Goal: Information Seeking & Learning: Learn about a topic

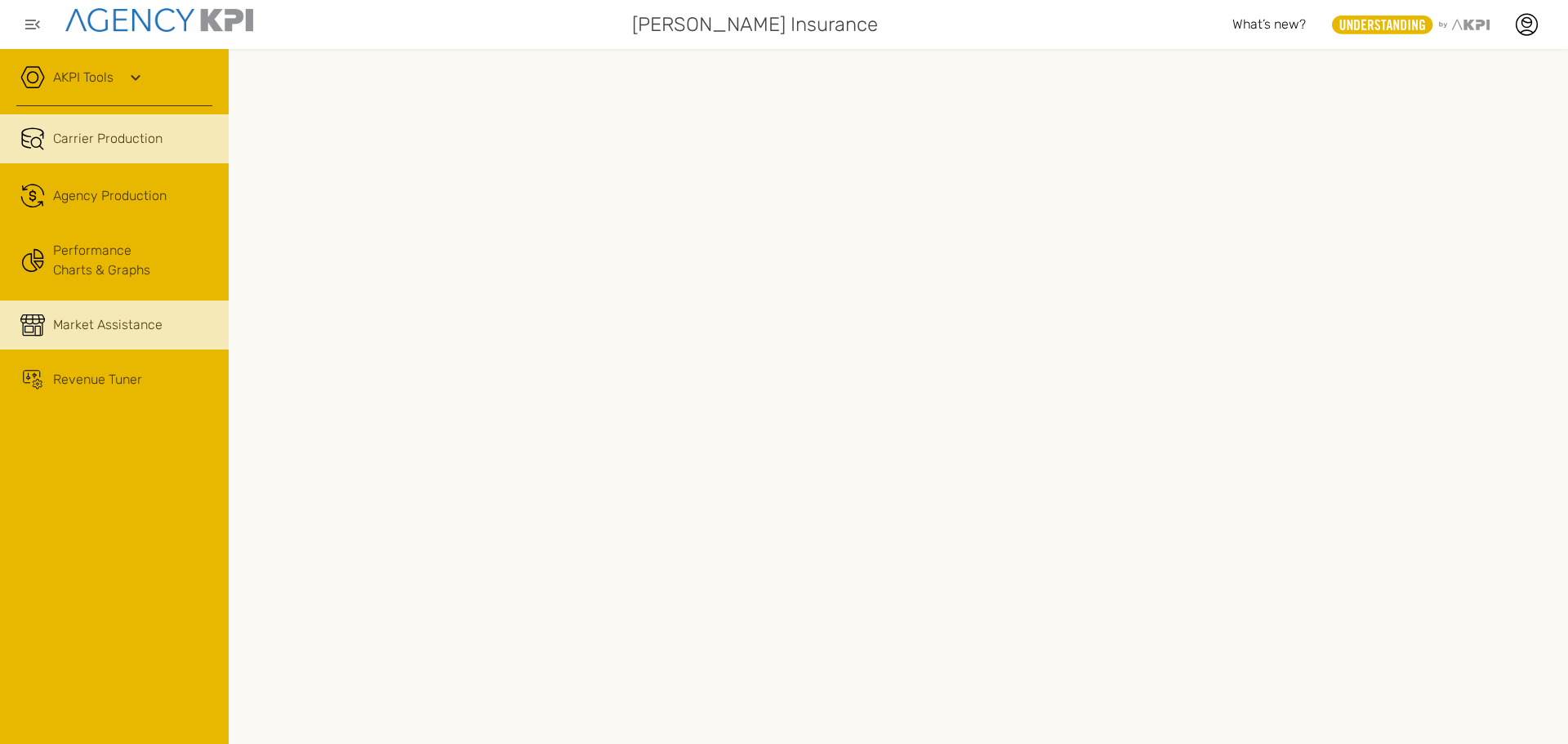
click at [138, 321] on span "Market Assistance" at bounding box center [108, 325] width 110 height 20
